Goal: Check status: Check status

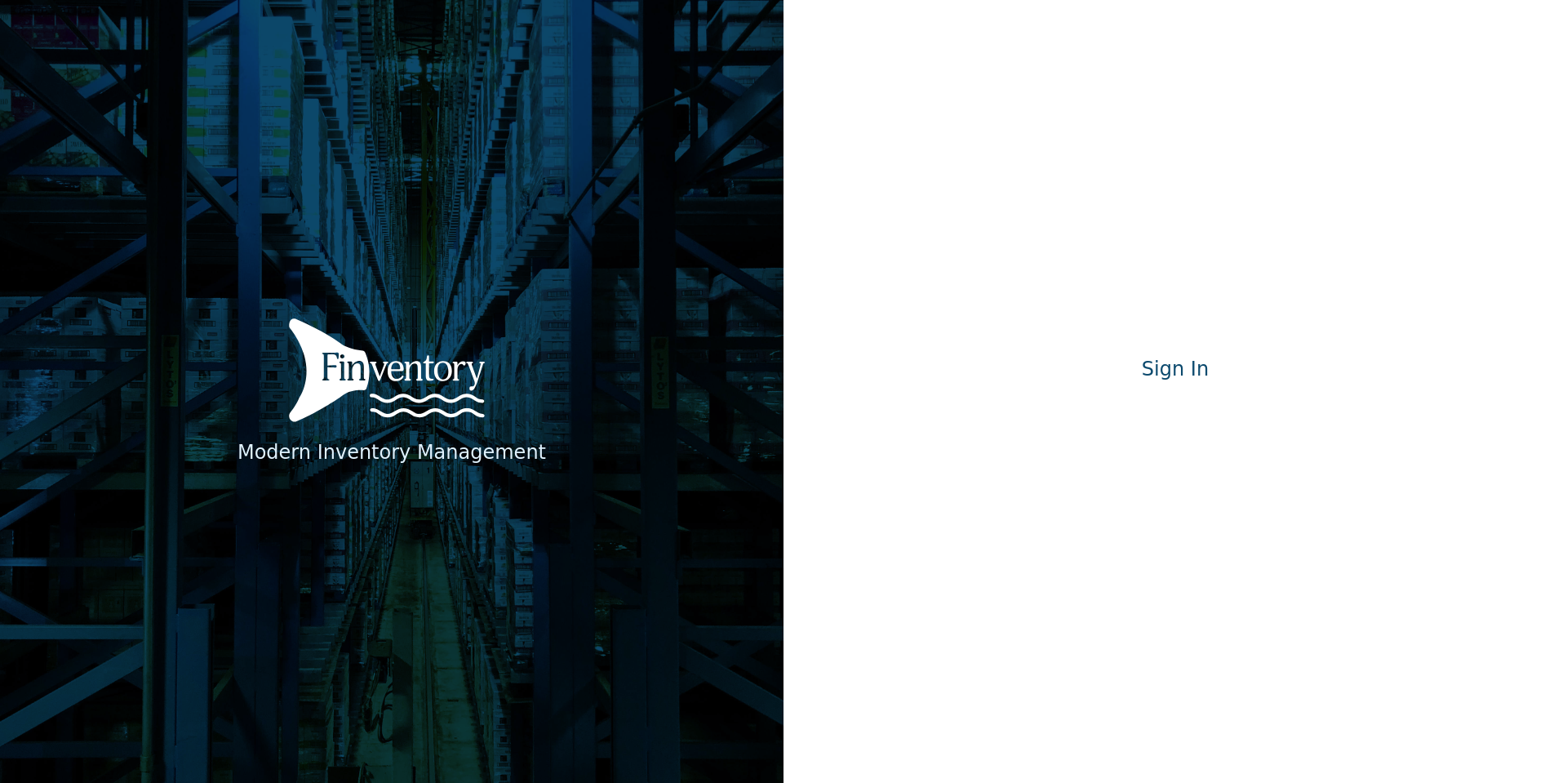
click at [1138, 433] on div "Modern Inventory Management Sign In Signing in…" at bounding box center [1176, 391] width 784 height 783
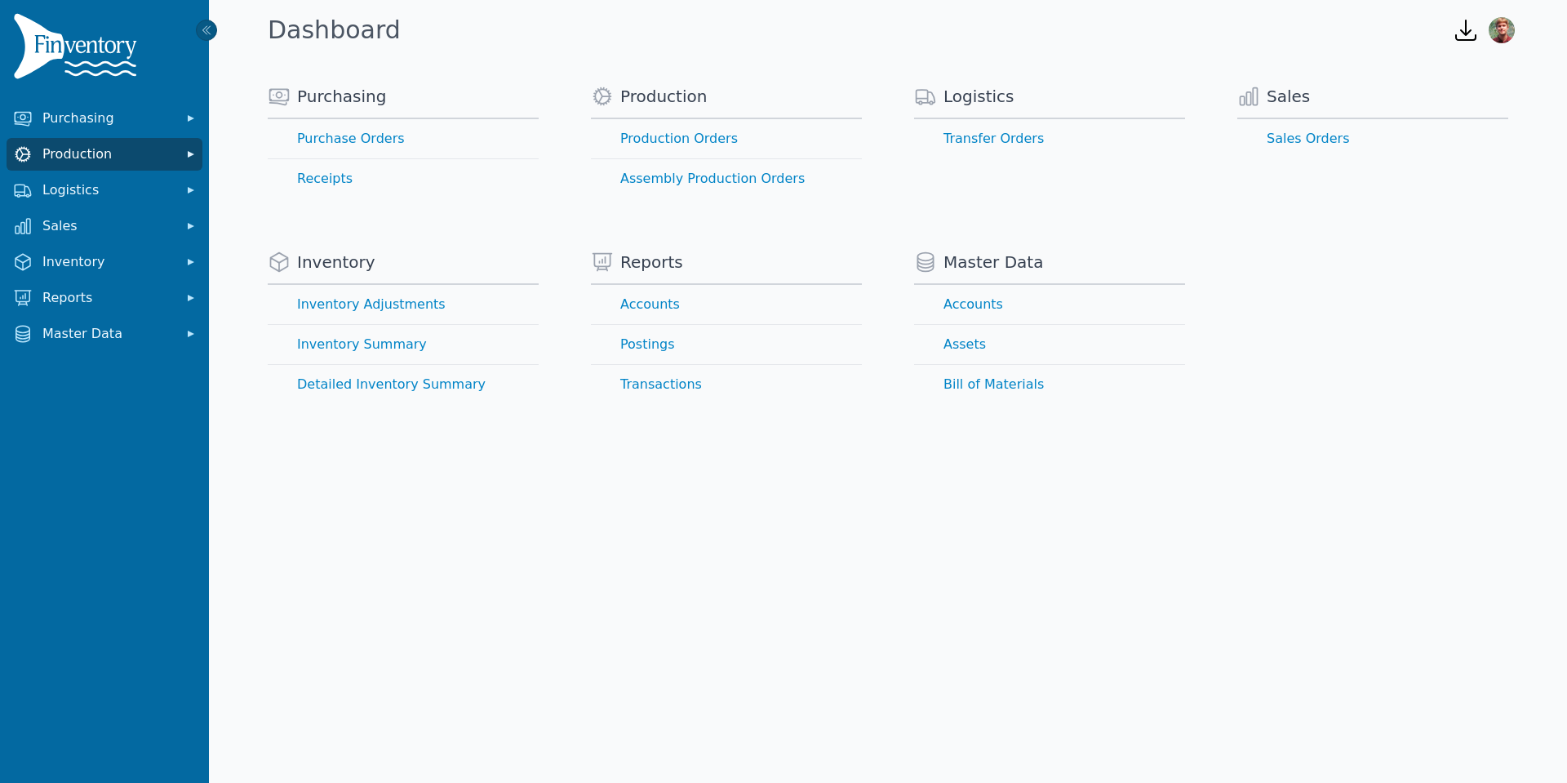
click at [156, 158] on span "Production" at bounding box center [107, 154] width 131 height 20
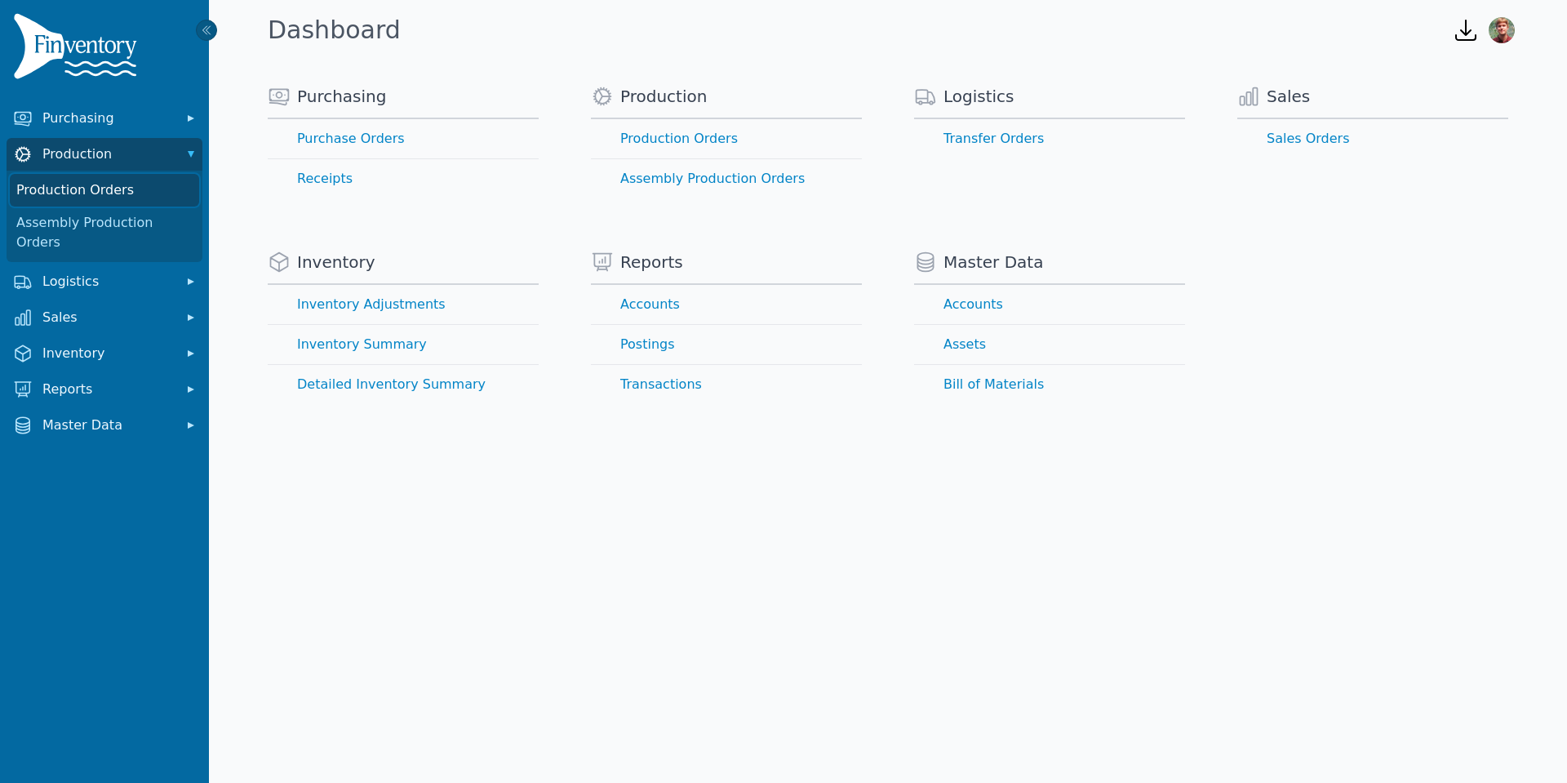
click at [158, 187] on link "Production Orders" at bounding box center [104, 190] width 189 height 33
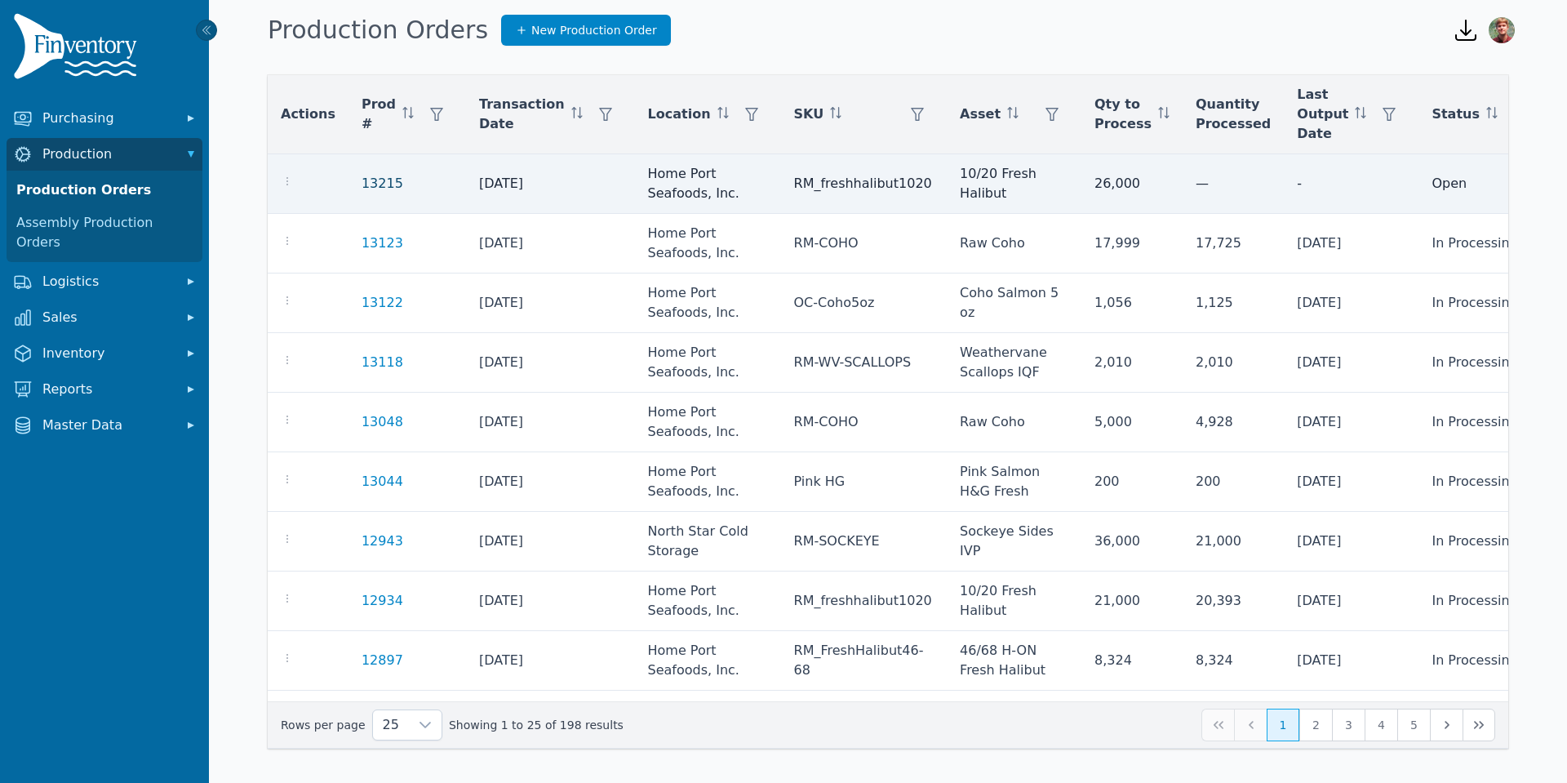
click at [362, 181] on link "13215" at bounding box center [383, 184] width 42 height 16
